Goal: Task Accomplishment & Management: Use online tool/utility

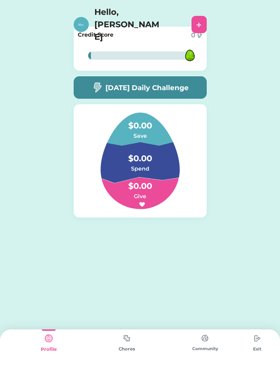
click at [0, 165] on div "0% 0% Credit Score 0 0% 0% [DATE] Daily Challenge $0.00 Save $0.00 Spend $0.00 …" at bounding box center [140, 133] width 280 height 266
click at [127, 343] on img at bounding box center [127, 337] width 14 height 13
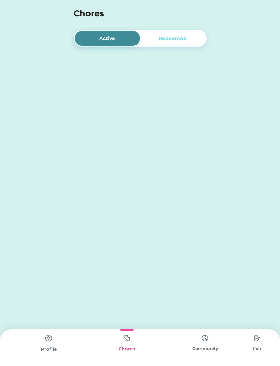
click at [137, 350] on div "Chores" at bounding box center [127, 349] width 78 height 7
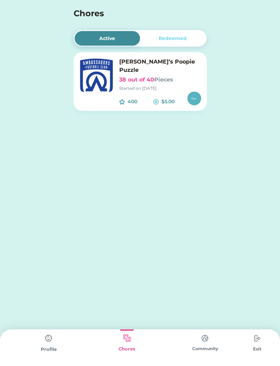
click at [107, 78] on img at bounding box center [96, 75] width 35 height 35
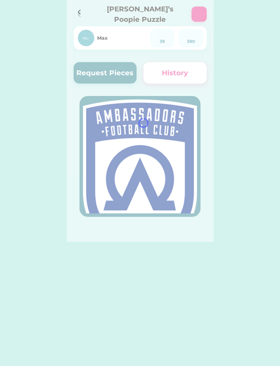
click at [96, 78] on div at bounding box center [140, 121] width 147 height 242
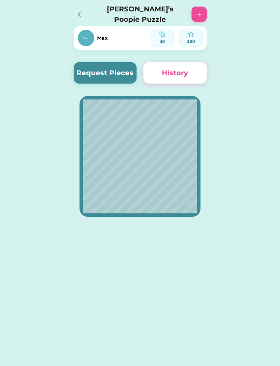
click at [79, 74] on button "Request Pieces" at bounding box center [105, 72] width 63 height 21
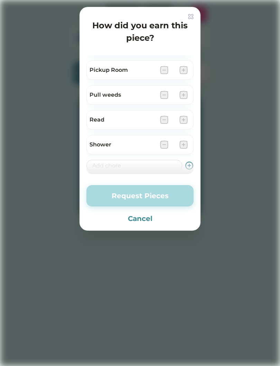
scroll to position [244, 0]
click at [184, 91] on img at bounding box center [183, 94] width 8 height 8
click at [185, 94] on img at bounding box center [183, 94] width 8 height 8
click at [203, 77] on div at bounding box center [140, 183] width 280 height 366
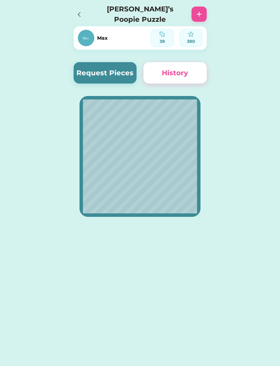
click at [184, 96] on div "Max 38 380 Request Pieces History" at bounding box center [140, 119] width 147 height 238
click at [91, 76] on button "Request Pieces" at bounding box center [105, 72] width 63 height 21
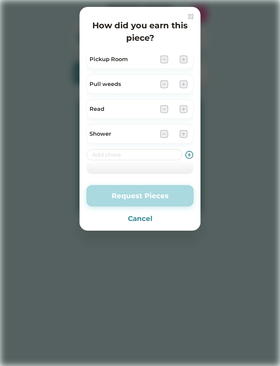
scroll to position [254, 0]
click at [183, 85] on img at bounding box center [183, 84] width 8 height 8
click at [183, 83] on img at bounding box center [183, 84] width 8 height 8
click at [186, 82] on img at bounding box center [183, 84] width 8 height 8
click at [187, 84] on img at bounding box center [183, 84] width 8 height 8
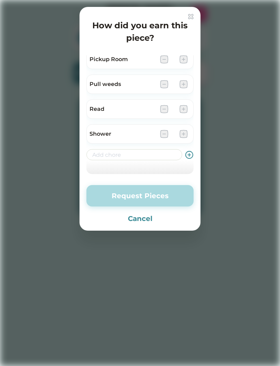
click at [184, 83] on img at bounding box center [183, 84] width 8 height 8
click at [187, 83] on img at bounding box center [183, 84] width 8 height 8
click at [186, 81] on img at bounding box center [183, 84] width 8 height 8
click at [186, 82] on img at bounding box center [183, 84] width 8 height 8
click at [185, 84] on img at bounding box center [183, 84] width 8 height 8
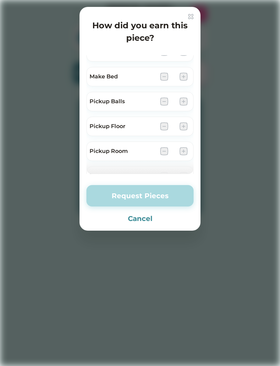
scroll to position [164, 0]
click at [183, 103] on img at bounding box center [183, 100] width 8 height 8
click at [184, 96] on img at bounding box center [183, 100] width 8 height 8
click at [184, 98] on img at bounding box center [183, 100] width 8 height 8
click at [183, 100] on img at bounding box center [183, 100] width 8 height 8
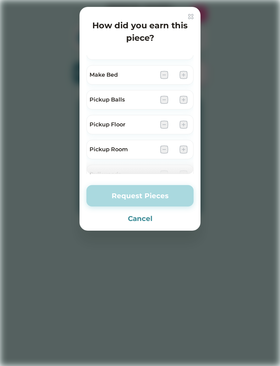
click at [186, 100] on img at bounding box center [183, 100] width 8 height 8
click at [186, 102] on img at bounding box center [183, 100] width 8 height 8
click at [183, 100] on img at bounding box center [183, 100] width 8 height 8
click at [138, 205] on button "Request Pieces" at bounding box center [139, 195] width 107 height 21
click at [140, 217] on button "Cancel" at bounding box center [139, 218] width 107 height 10
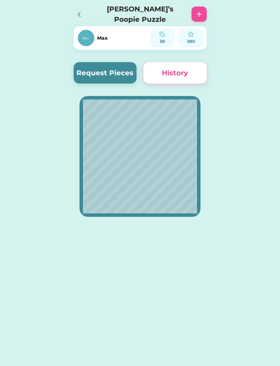
click at [94, 74] on button "Request Pieces" at bounding box center [105, 72] width 63 height 21
